Goal: Information Seeking & Learning: Learn about a topic

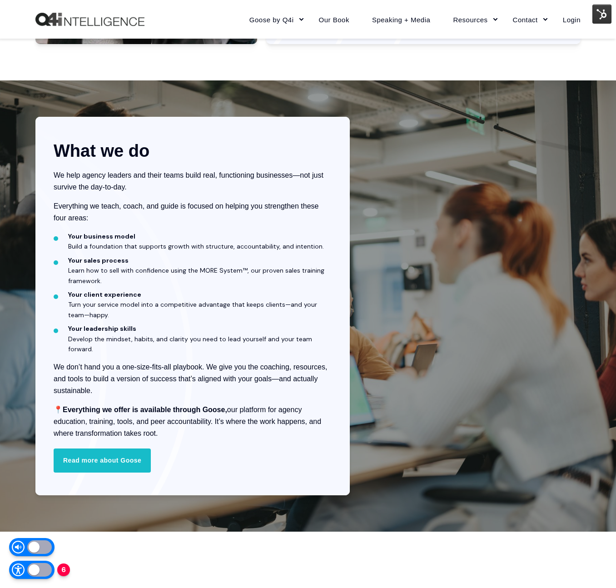
scroll to position [1061, 0]
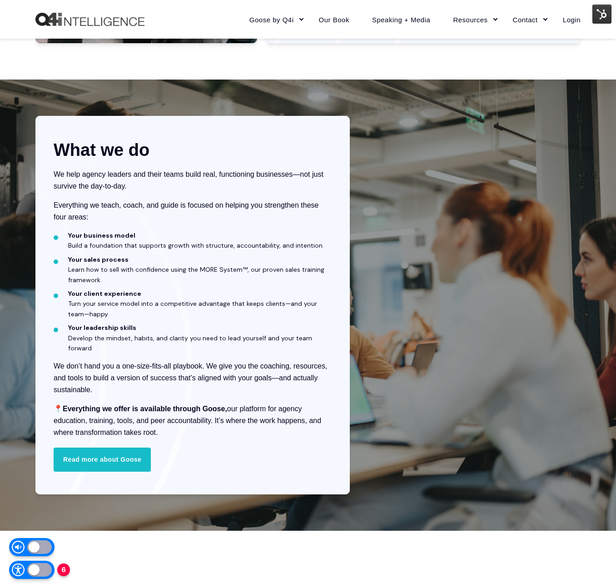
drag, startPoint x: 60, startPoint y: 398, endPoint x: 233, endPoint y: 418, distance: 173.4
click at [233, 418] on p "📍 Everything we offer is available through Goose, our platform for agency educa…" at bounding box center [193, 420] width 278 height 35
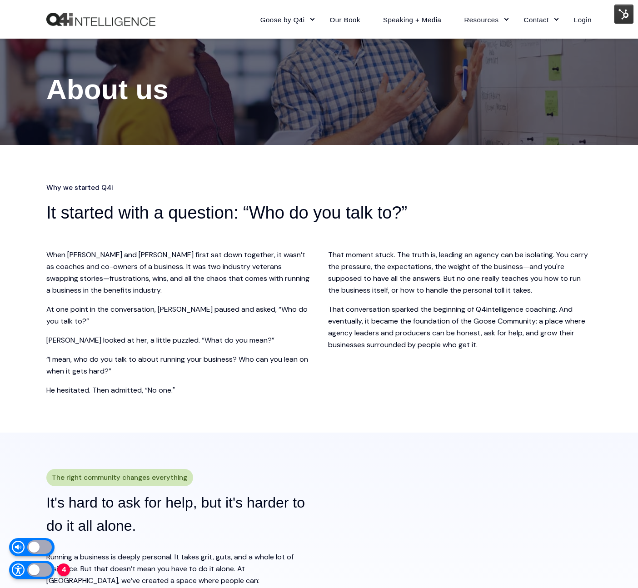
scroll to position [0, 0]
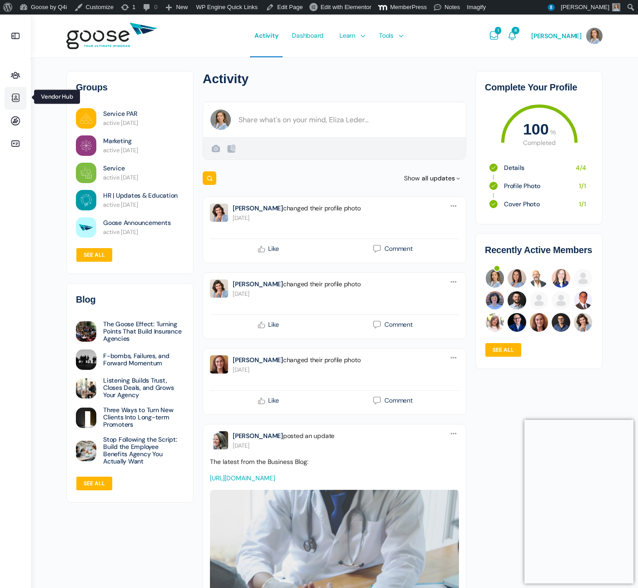
click at [15, 98] on icon at bounding box center [16, 98] width 22 height 11
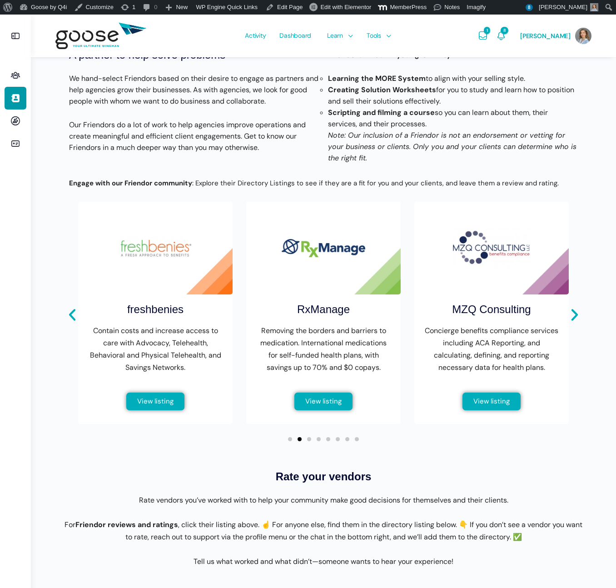
scroll to position [219, 0]
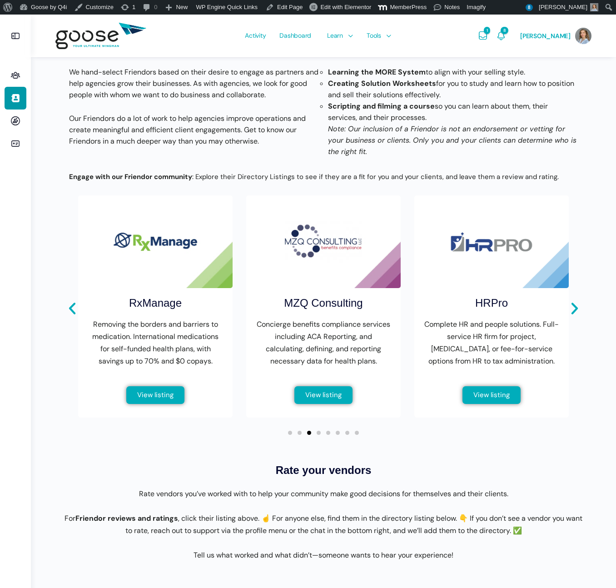
click at [576, 313] on e-page-transition at bounding box center [308, 294] width 616 height 588
click at [572, 316] on icon "Next slide" at bounding box center [574, 308] width 15 height 15
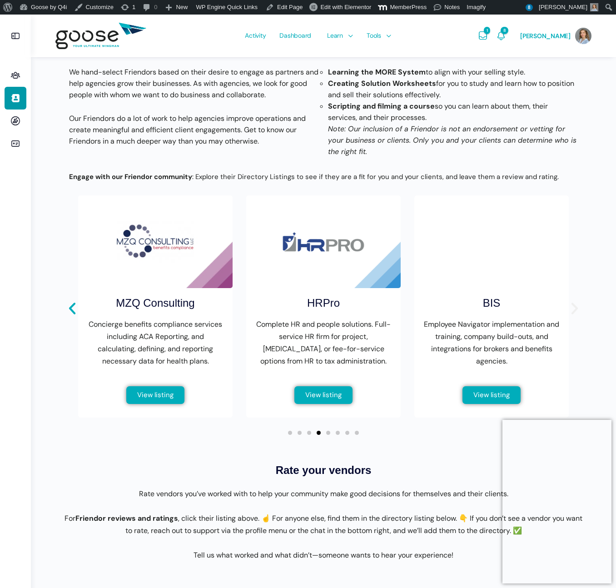
click at [572, 316] on icon "Next slide" at bounding box center [574, 308] width 15 height 15
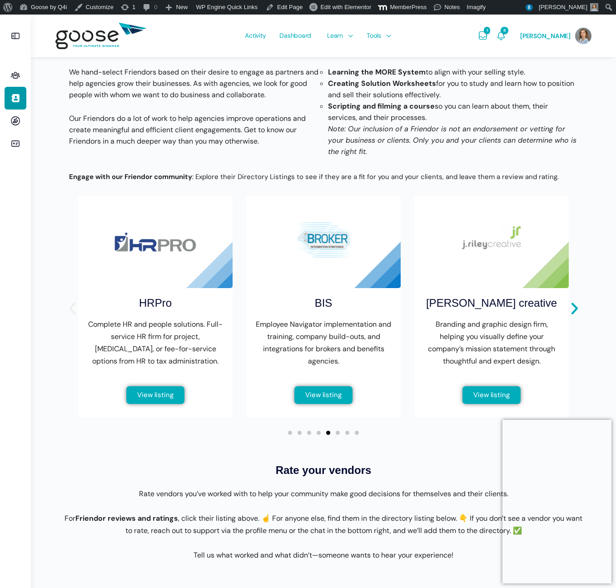
click at [68, 316] on icon "Previous slide" at bounding box center [72, 308] width 15 height 15
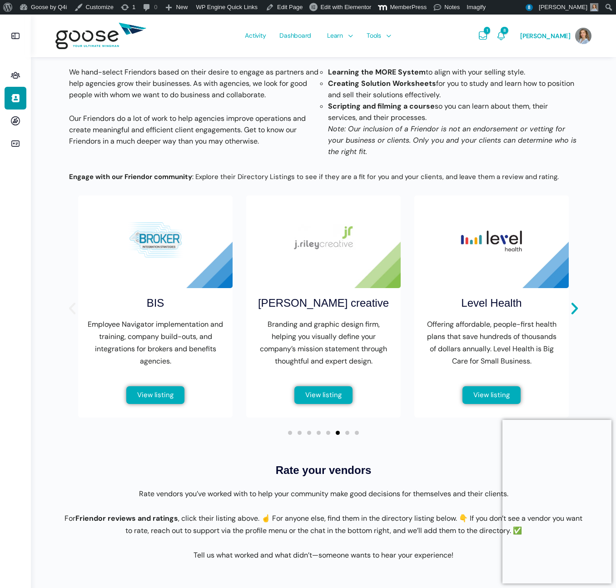
click at [68, 316] on icon "Previous slide" at bounding box center [72, 308] width 15 height 15
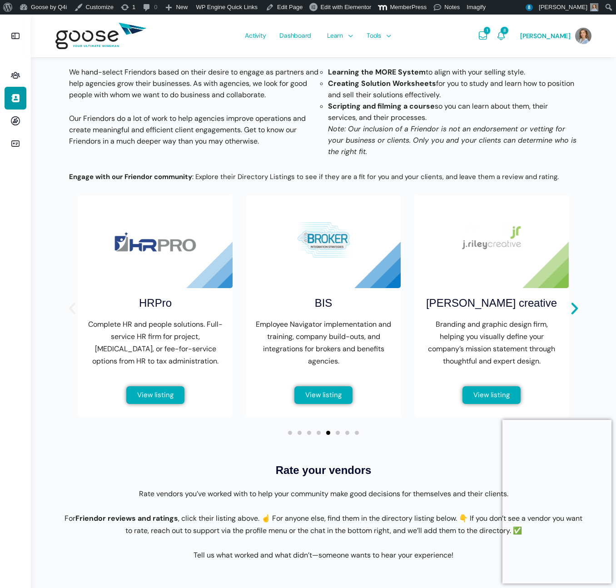
click at [68, 316] on icon "Previous slide" at bounding box center [72, 308] width 15 height 15
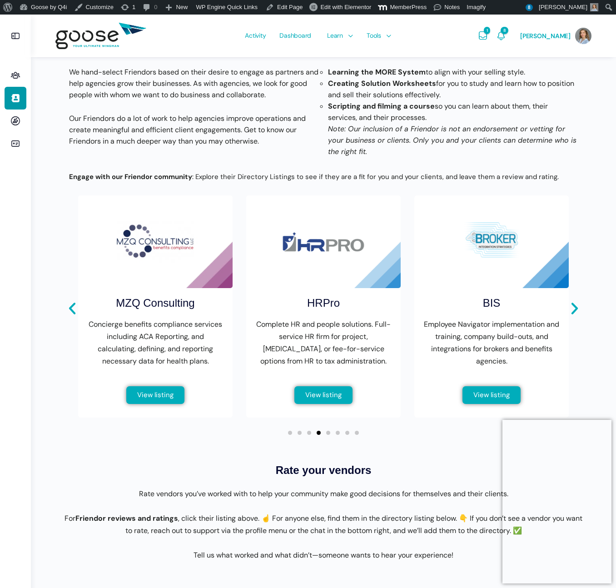
click at [163, 311] on h2 "MZQ Consulting" at bounding box center [155, 303] width 79 height 16
click at [164, 272] on img "4 / 8" at bounding box center [155, 241] width 155 height 93
click at [162, 399] on span "View listing" at bounding box center [155, 395] width 36 height 7
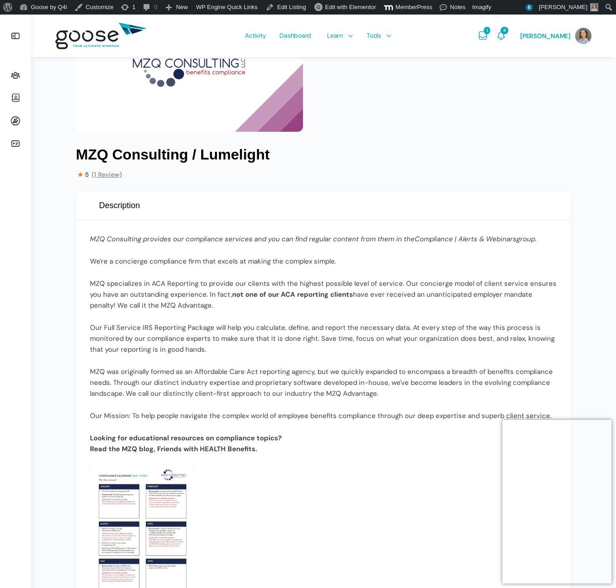
scroll to position [120, 0]
